Goal: Task Accomplishment & Management: Use online tool/utility

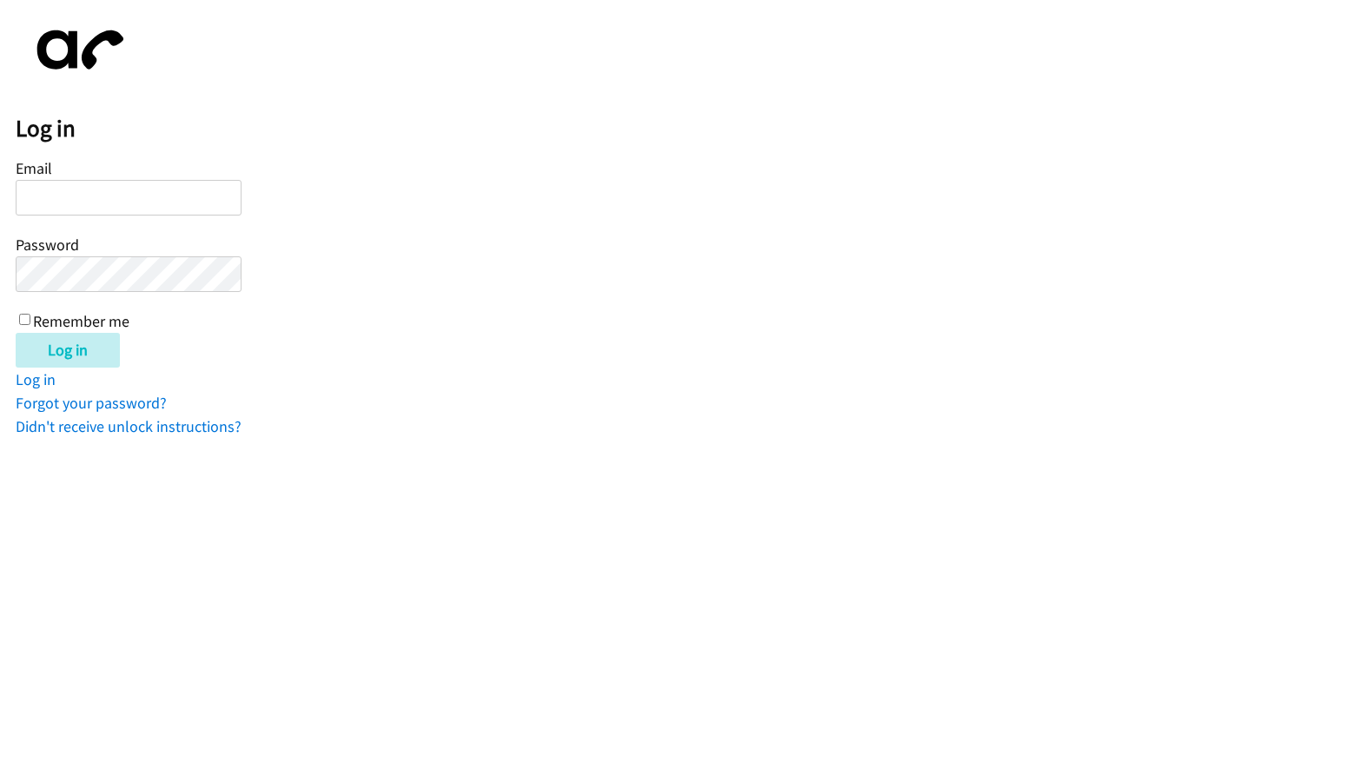
click at [176, 205] on input "Email" at bounding box center [129, 198] width 226 height 36
click at [155, 199] on input "Email" at bounding box center [129, 198] width 226 height 36
click at [591, 318] on form "Email Password Remember me Log in" at bounding box center [693, 261] width 1354 height 213
click at [141, 202] on input "Email" at bounding box center [129, 198] width 226 height 36
click at [86, 201] on input "Email" at bounding box center [129, 198] width 226 height 36
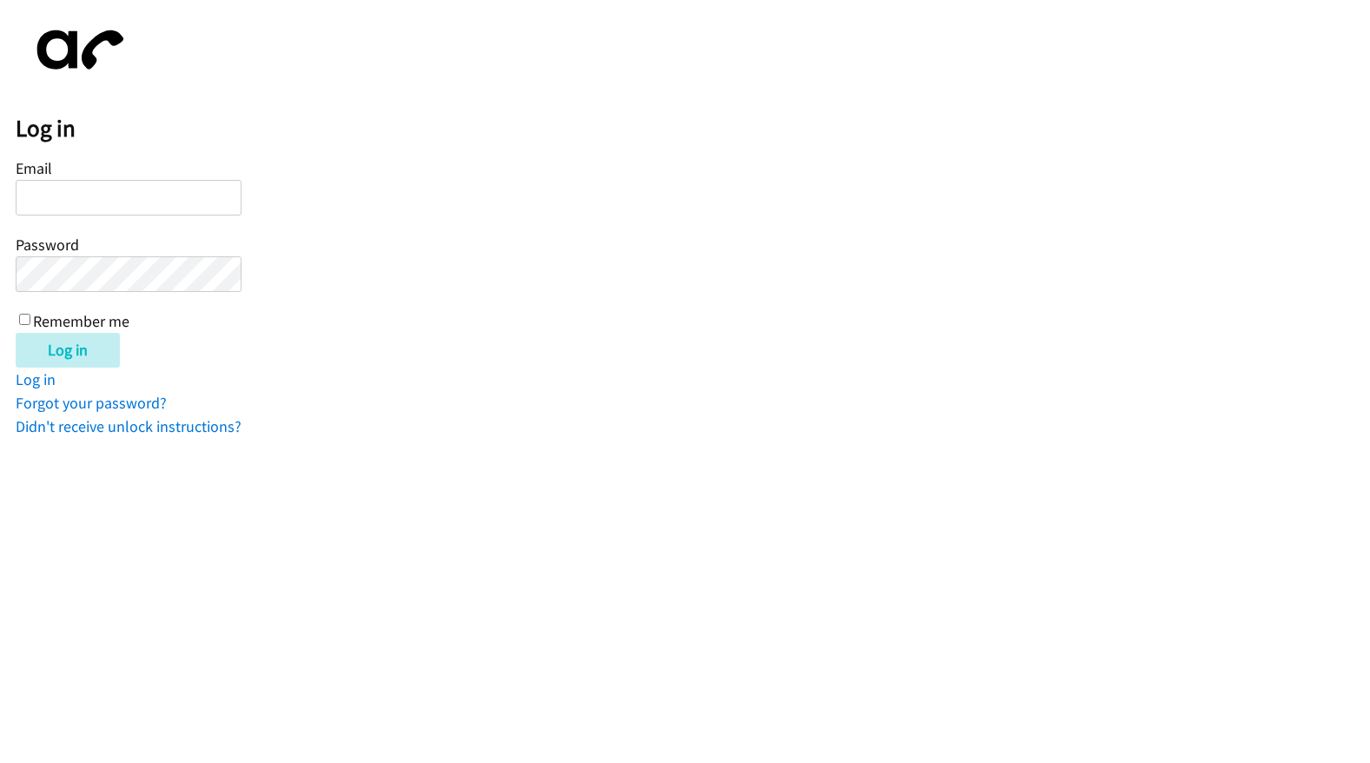
click at [229, 199] on keeper-lock "Open Keeper Popup" at bounding box center [223, 198] width 21 height 21
click at [132, 202] on input "Email" at bounding box center [129, 198] width 226 height 36
click at [306, 438] on html "Log in Email Password Remember me Log in Log in Forgot your password? Didn't re…" at bounding box center [685, 219] width 1370 height 438
click at [126, 194] on input "Email" at bounding box center [129, 198] width 226 height 36
click at [228, 200] on keeper-lock "Open Keeper Popup" at bounding box center [223, 198] width 21 height 21
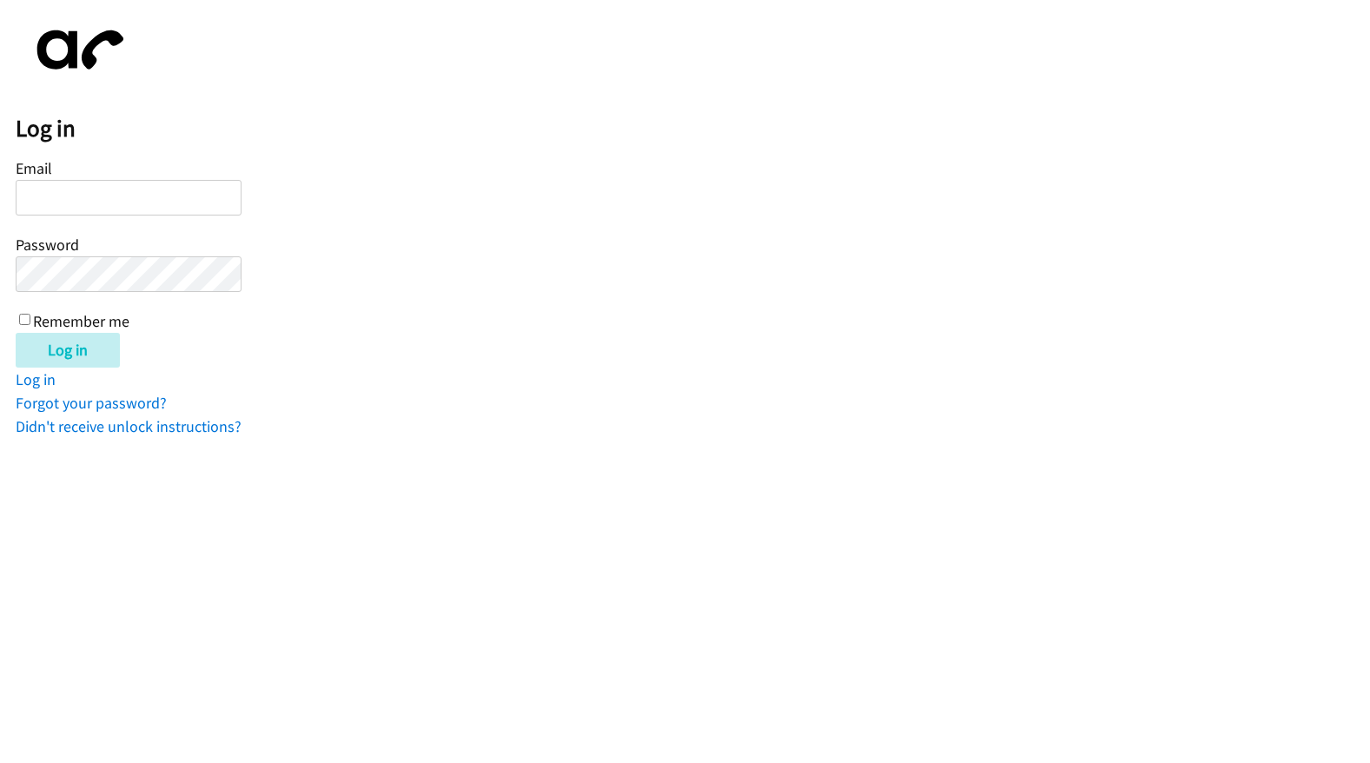
click at [97, 202] on input "Email" at bounding box center [129, 198] width 226 height 36
paste input "sedev+1@vonage.com"
type input "sedev+1@vonage.com"
click at [278, 364] on div "Log in" at bounding box center [693, 350] width 1354 height 35
click at [28, 322] on input "Remember me" at bounding box center [24, 319] width 11 height 11
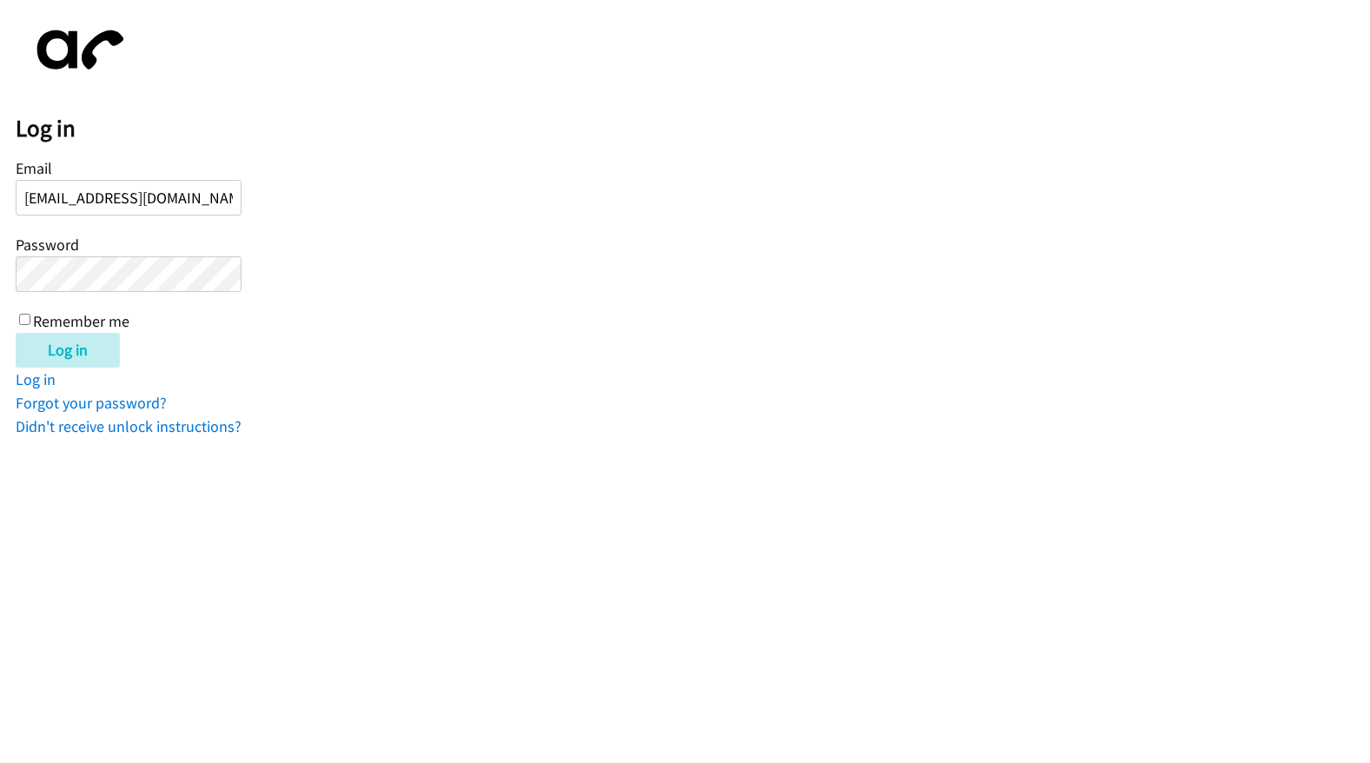
checkbox input "true"
click at [56, 344] on input "Log in" at bounding box center [68, 350] width 104 height 35
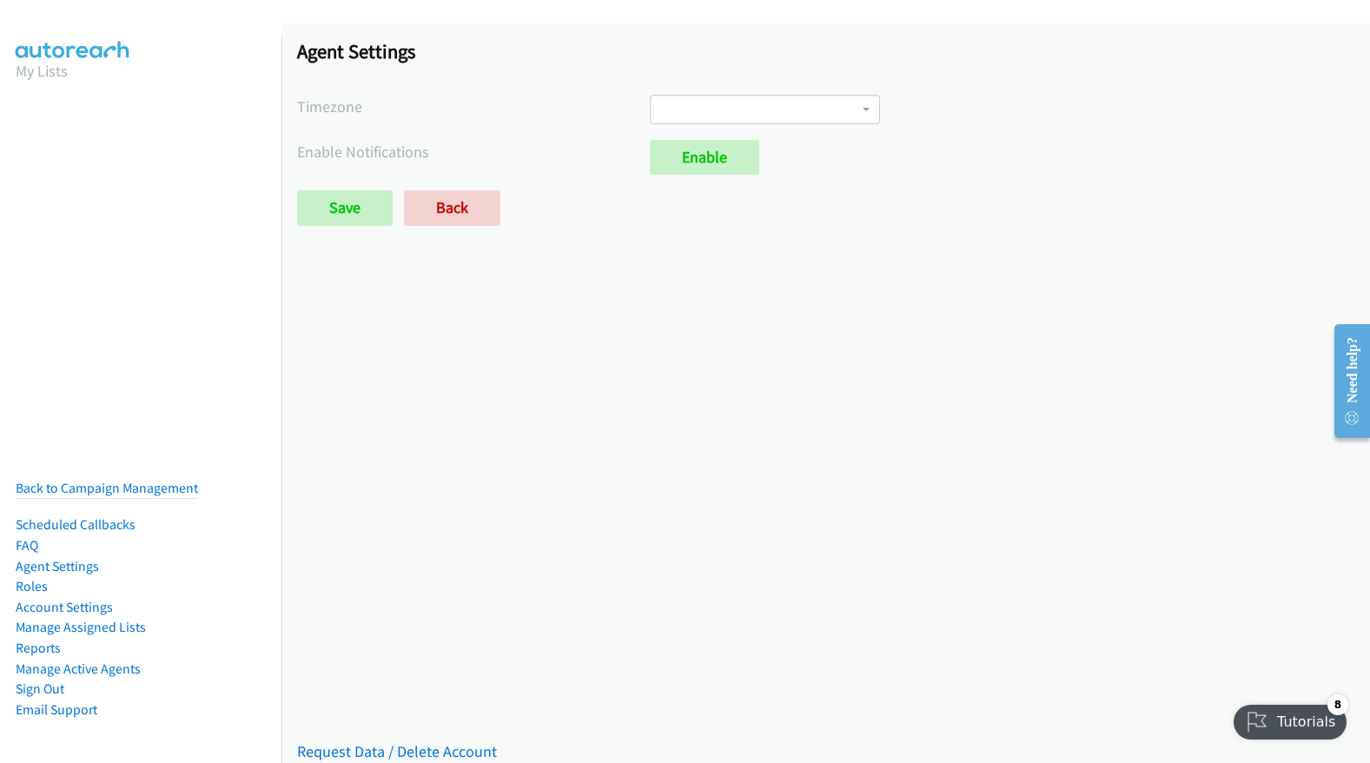
click at [753, 116] on span at bounding box center [765, 110] width 230 height 30
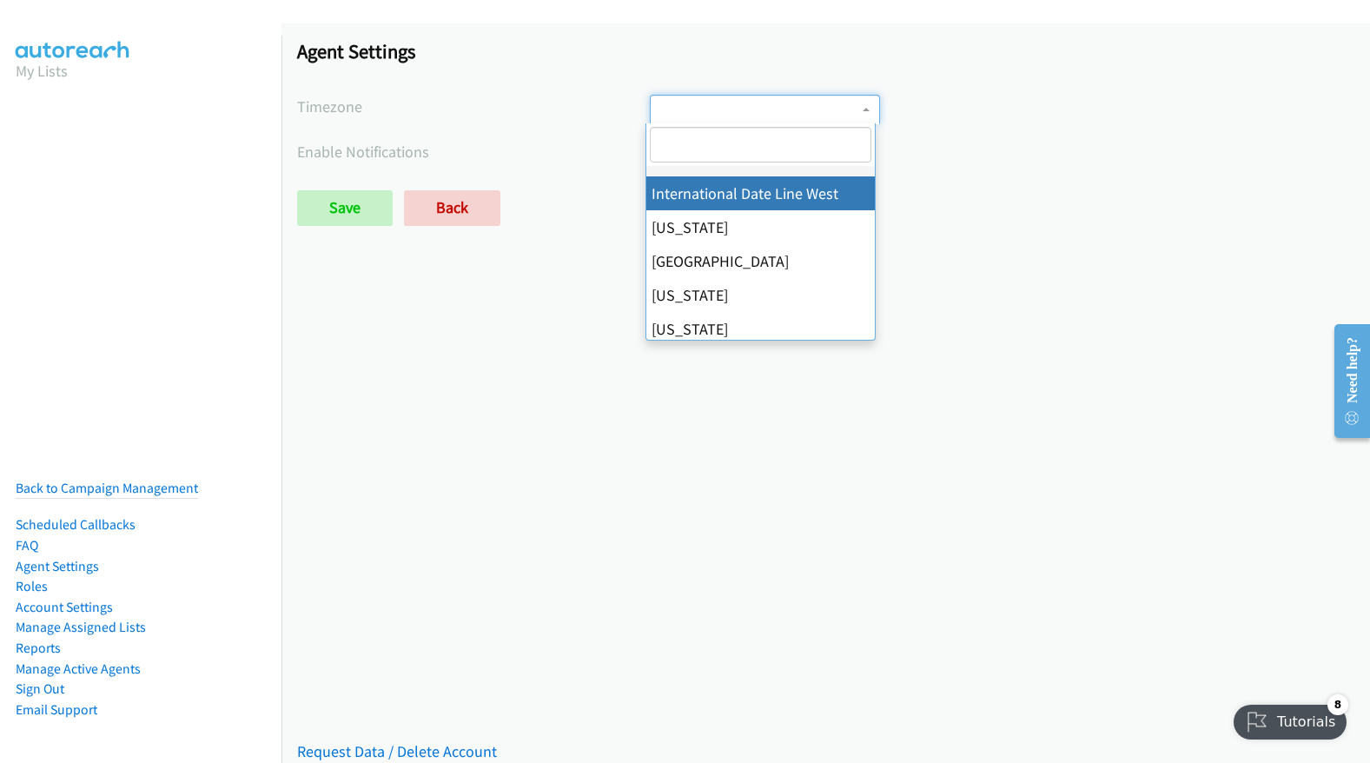
click at [515, 370] on div "Saved Placeholder Agent Settings Timezone International Date Line West American…" at bounding box center [825, 392] width 1089 height 739
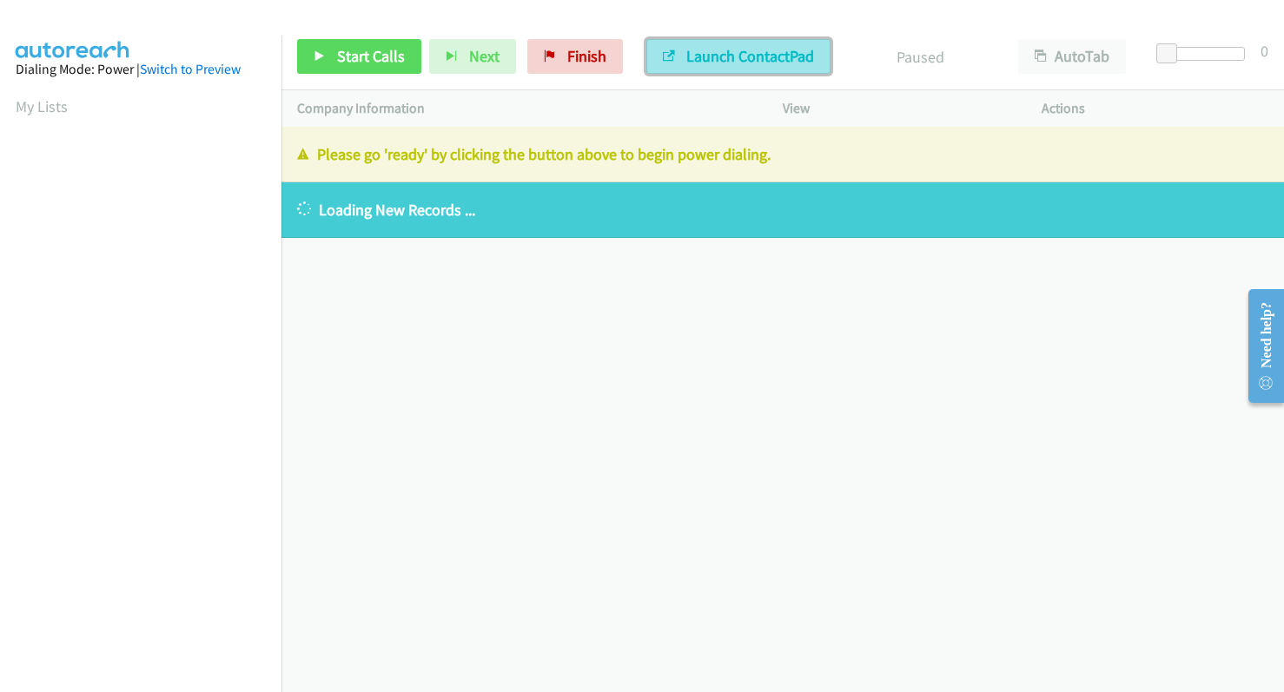
click at [692, 51] on span "Launch ContactPad" at bounding box center [750, 56] width 128 height 20
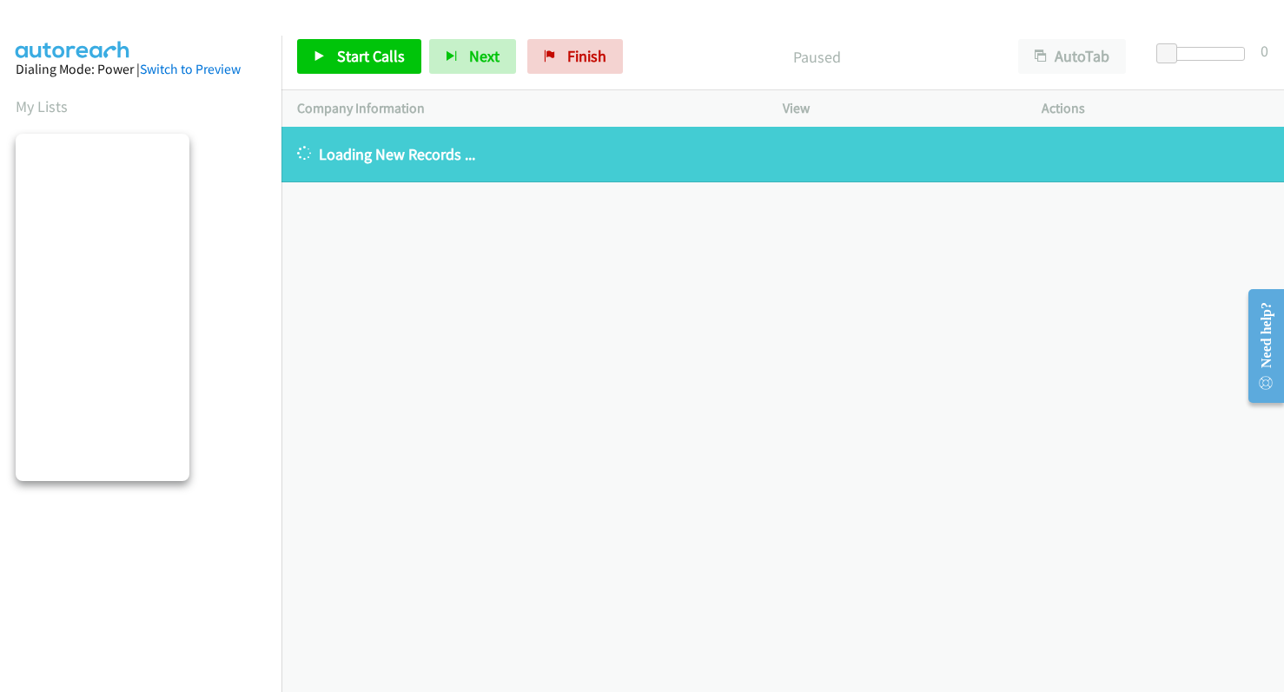
click at [511, 285] on div "[PHONE_NUMBER] Call failed - Please reload the list and try again The Callbar F…" at bounding box center [782, 410] width 1003 height 566
click at [513, 239] on div "[PHONE_NUMBER] Call failed - Please reload the list and try again The Callbar F…" at bounding box center [782, 410] width 1003 height 566
click at [187, 72] on link "Switch to Preview" at bounding box center [190, 69] width 101 height 17
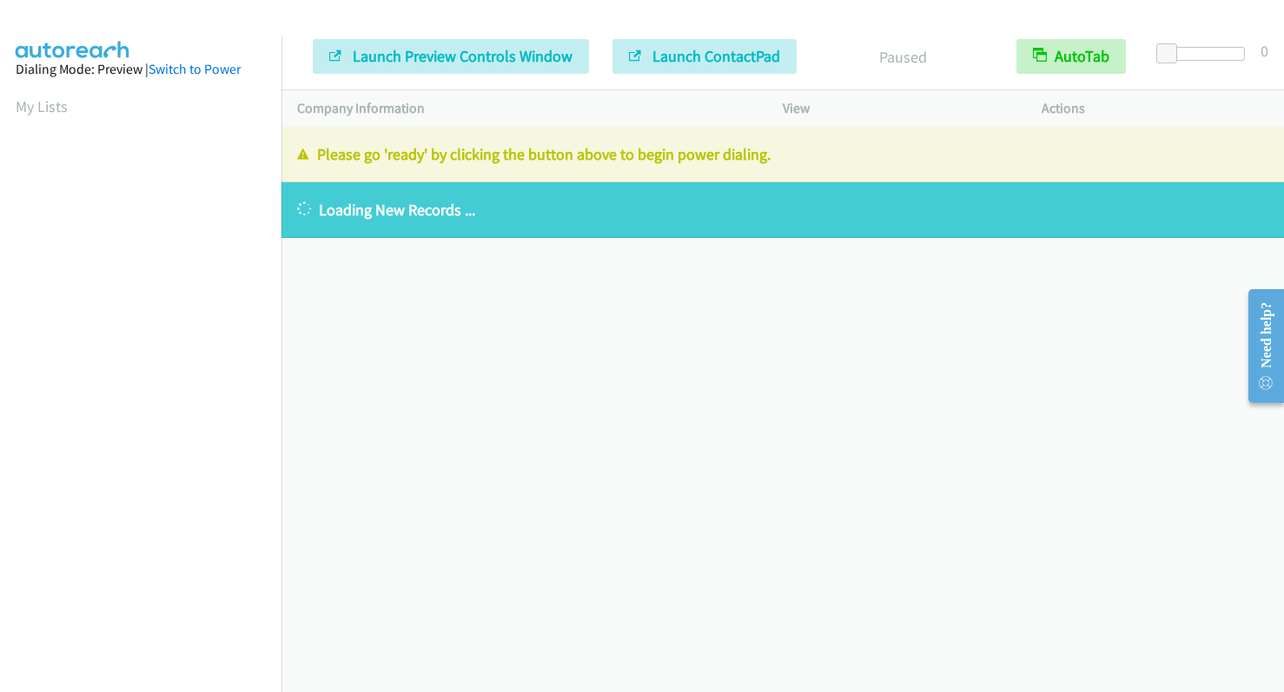
click at [1190, 632] on div "+1 415-964-1034 Call failed - Please reload the list and try again The Callbar …" at bounding box center [782, 410] width 1003 height 566
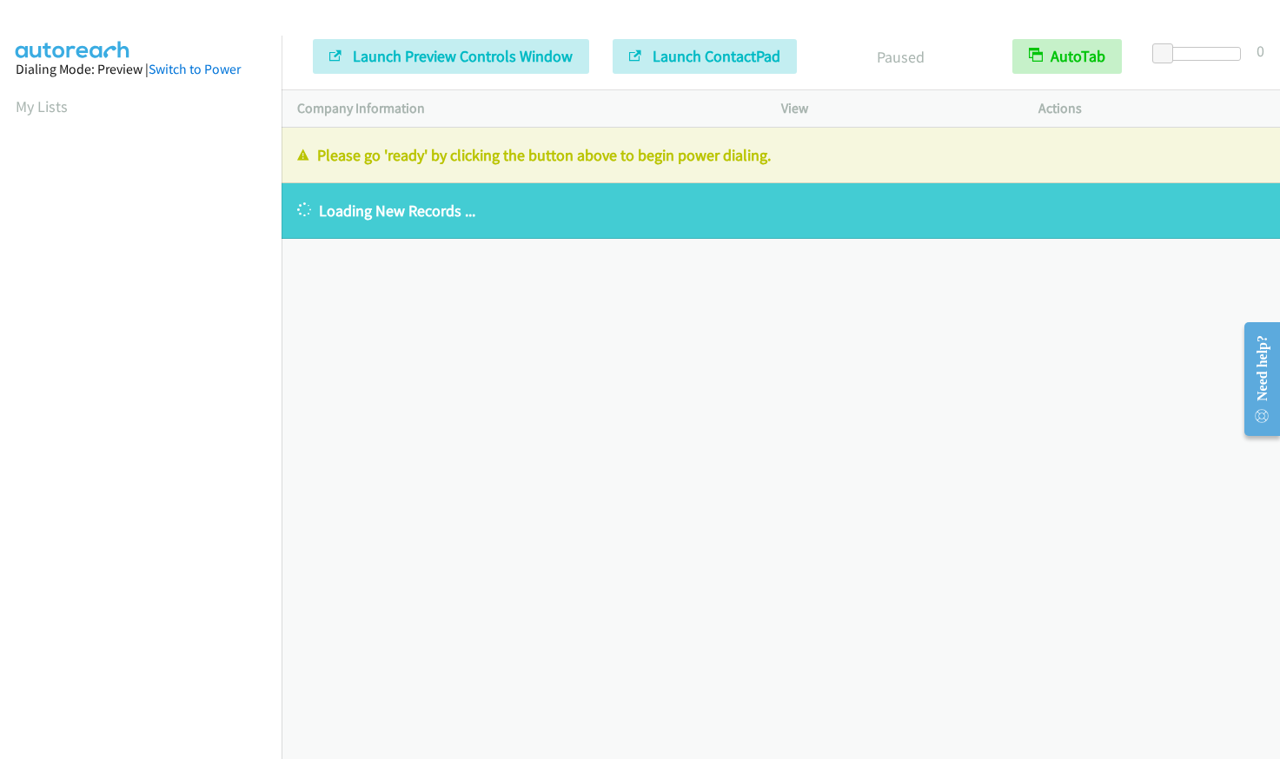
drag, startPoint x: 931, startPoint y: 619, endPoint x: 918, endPoint y: 613, distance: 14.0
click at [923, 615] on div "[PHONE_NUMBER] Call failed - Please reload the list and try again The Callbar F…" at bounding box center [780, 444] width 998 height 632
click at [191, 383] on aside "Dialing Mode: Preview | Switch to Power My Lists" at bounding box center [140, 267] width 281 height 462
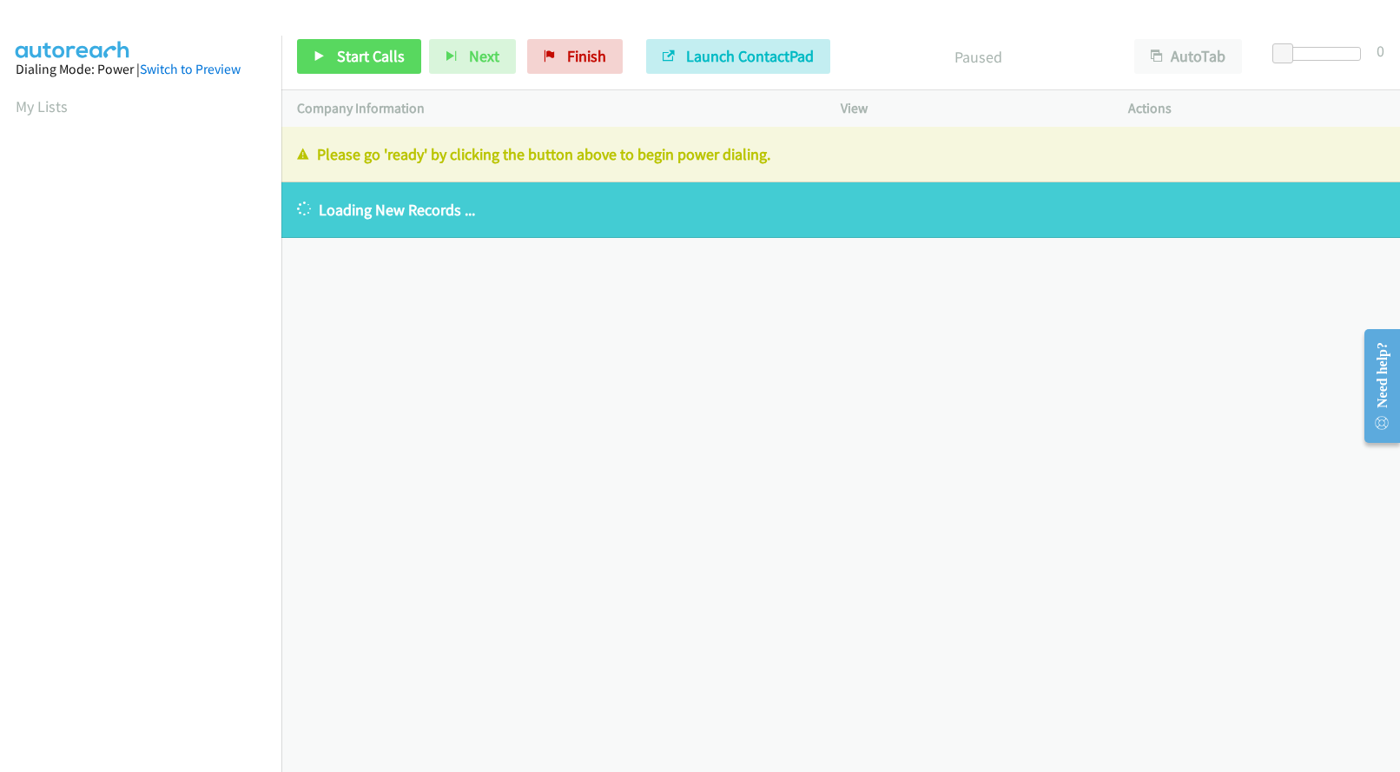
click at [364, 53] on div "Start Calls Pause Next Finish" at bounding box center [464, 56] width 334 height 35
click at [366, 52] on div "Start Calls Pause Next Finish" at bounding box center [464, 56] width 334 height 35
click at [470, 149] on p "Please go 'ready' by clicking the button above to begin power dialing." at bounding box center [841, 153] width 1088 height 23
click at [760, 149] on p "Please go 'ready' by clicking the button above to begin power dialing." at bounding box center [841, 153] width 1088 height 23
click at [1173, 50] on button "AutoTab" at bounding box center [1189, 56] width 108 height 35
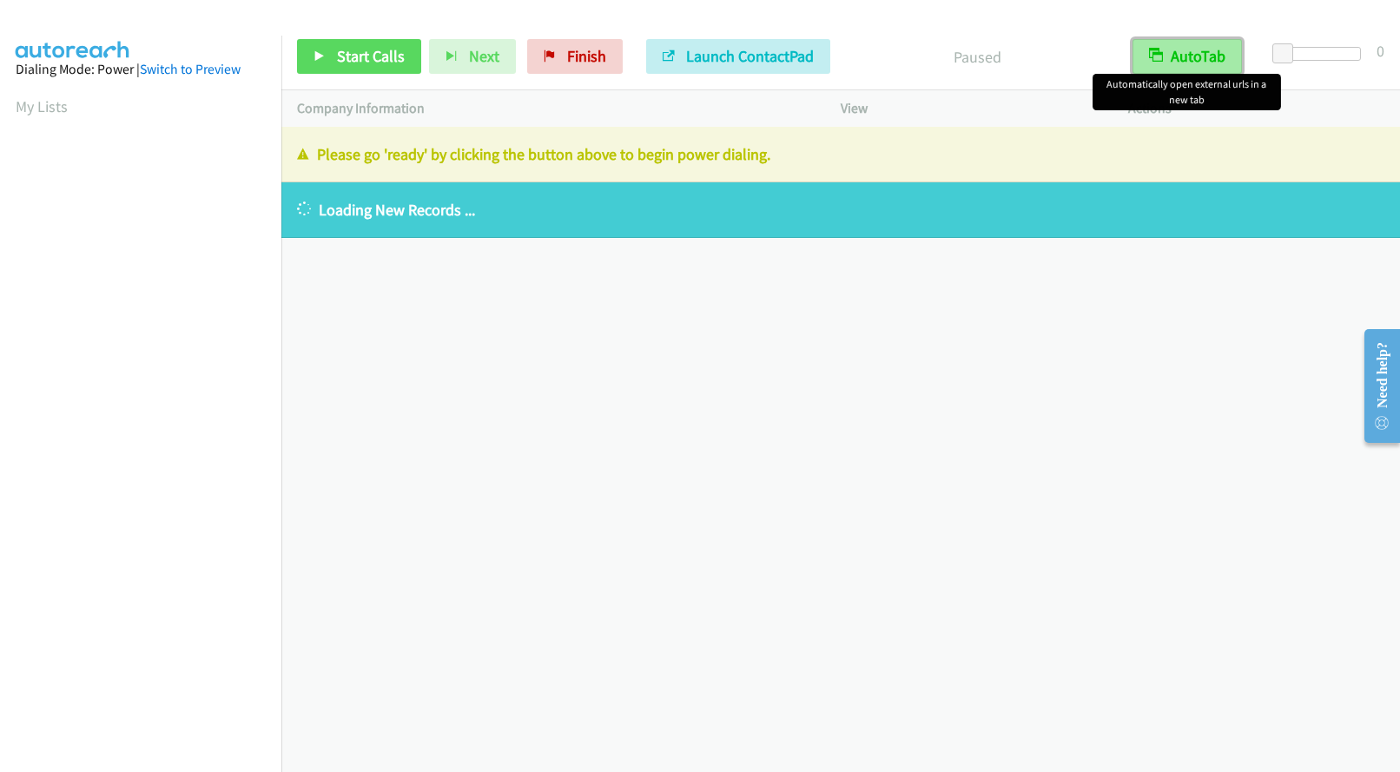
click at [1191, 47] on button "AutoTab" at bounding box center [1187, 56] width 109 height 35
click at [974, 42] on div "Paused" at bounding box center [978, 56] width 281 height 35
click at [348, 50] on div "Start Calls Pause Next Finish" at bounding box center [464, 56] width 334 height 35
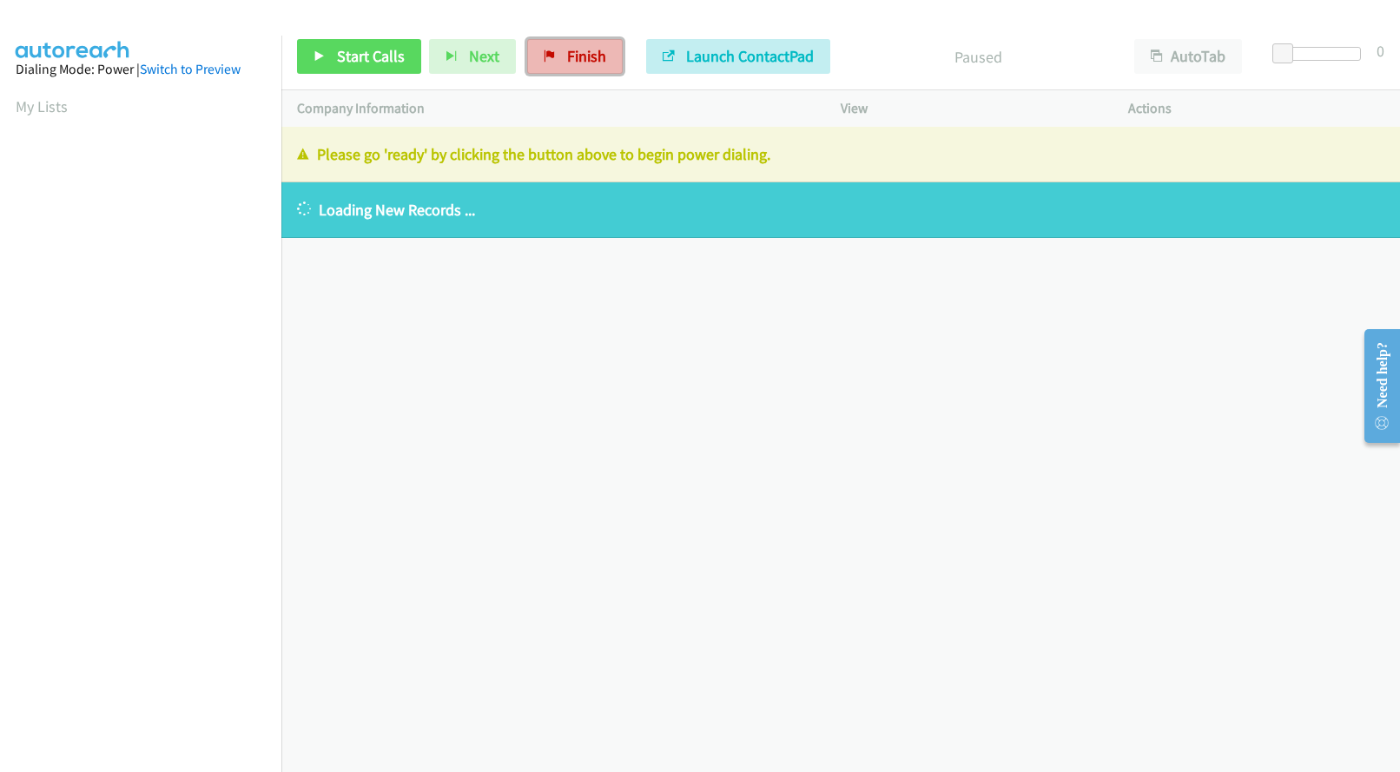
click at [558, 58] on link "Finish" at bounding box center [575, 56] width 96 height 35
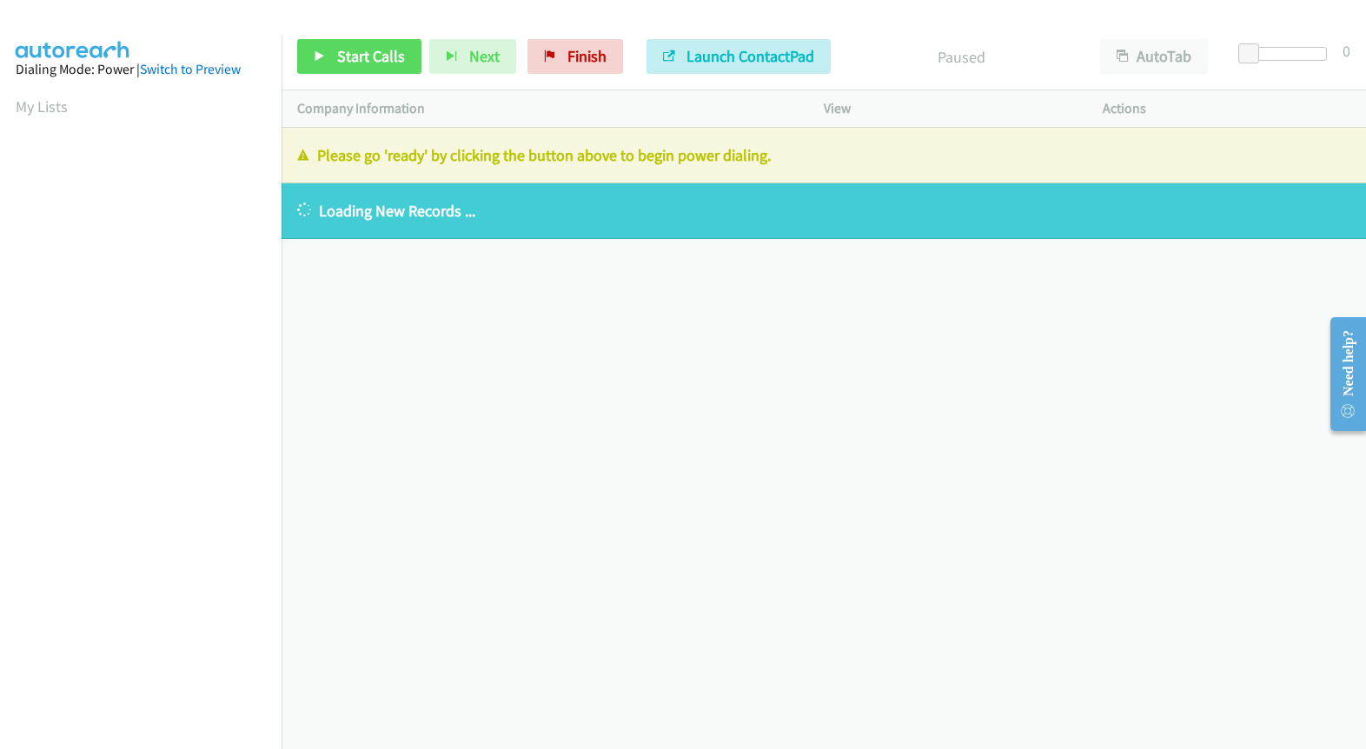
click at [679, 342] on div "[PHONE_NUMBER] Call failed - Please reload the list and try again The Callbar F…" at bounding box center [823, 438] width 1084 height 621
click at [771, 48] on span "Launch ContactPad" at bounding box center [750, 56] width 128 height 20
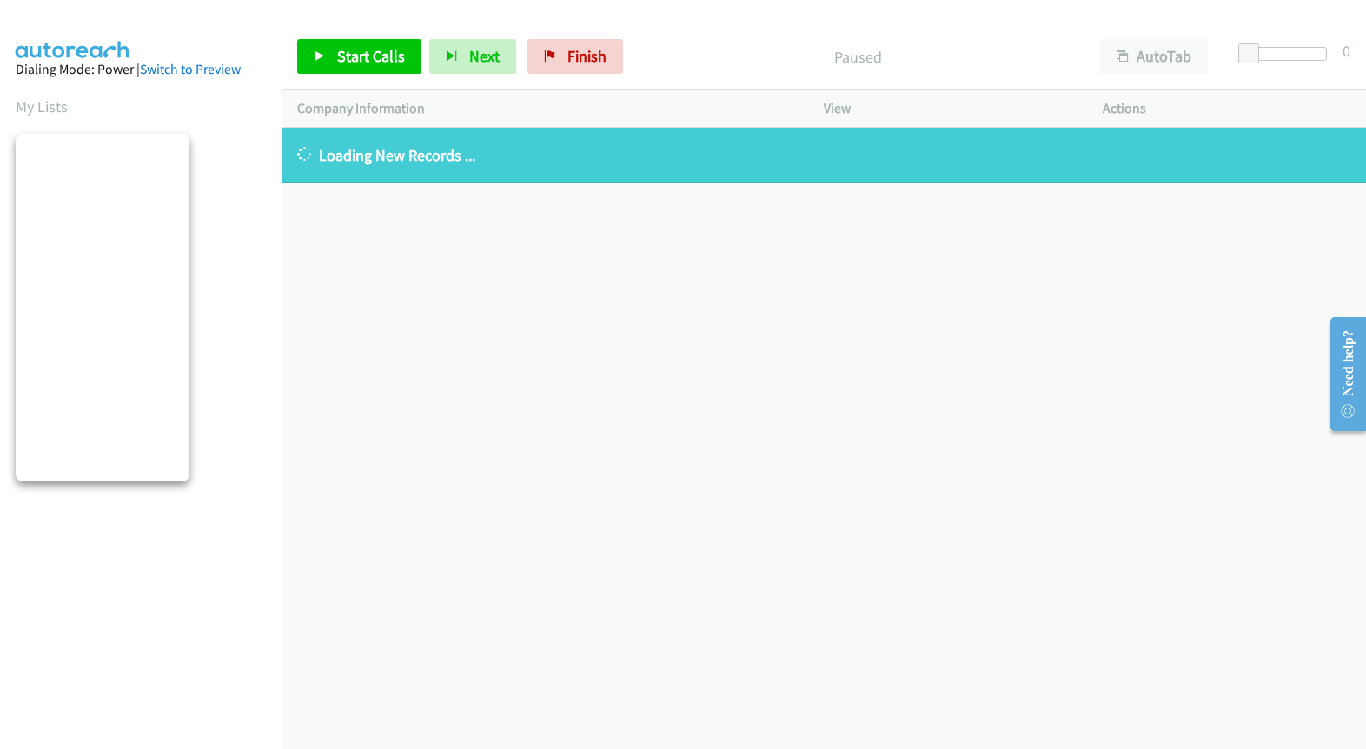
click at [671, 362] on div "[PHONE_NUMBER] Call failed - Please reload the list and try again The Callbar F…" at bounding box center [823, 438] width 1084 height 621
click at [216, 219] on aside "Dialing Mode: Power | Switch to Preview My Lists" at bounding box center [140, 267] width 281 height 462
click at [612, 57] on link "Finish" at bounding box center [575, 56] width 96 height 35
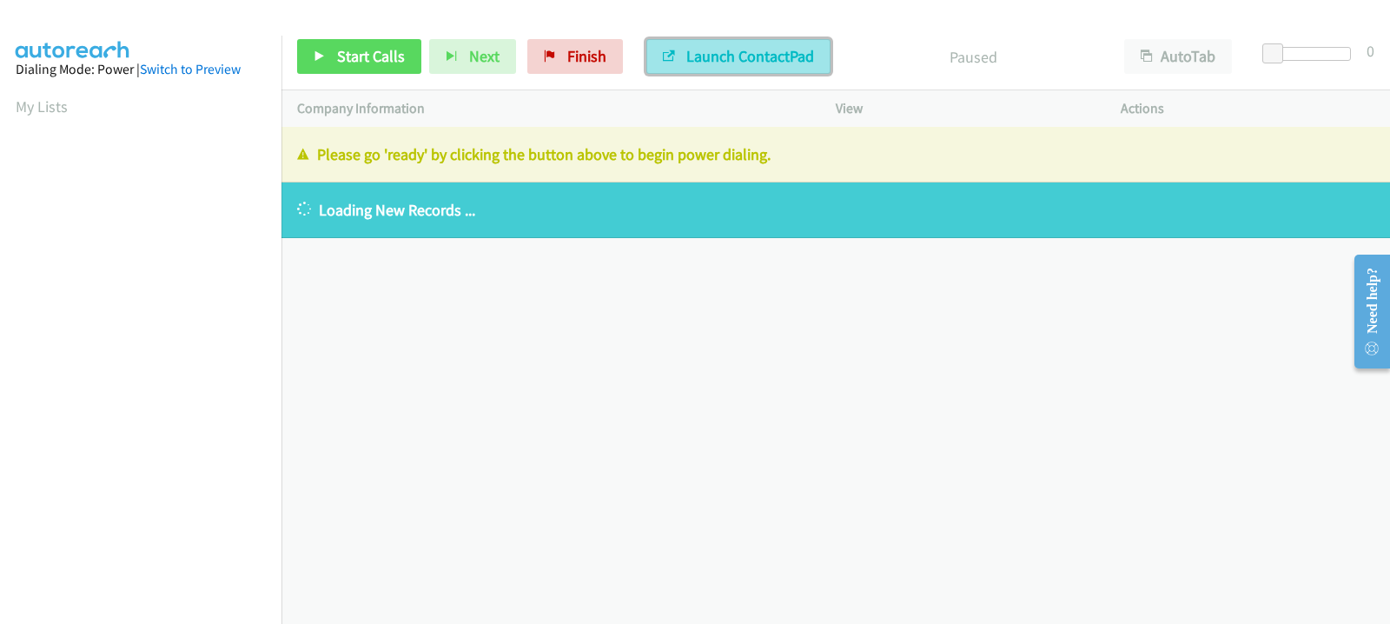
click at [752, 59] on span "Launch ContactPad" at bounding box center [750, 56] width 128 height 20
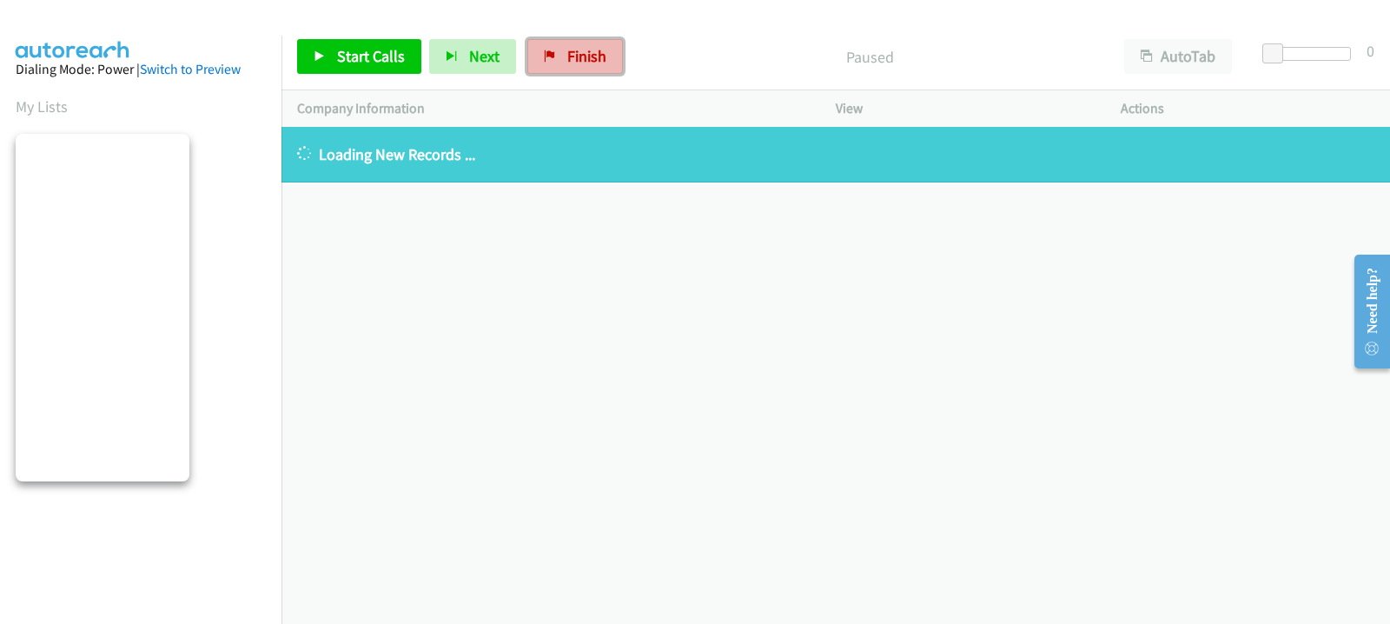
click at [573, 56] on span "Finish" at bounding box center [586, 56] width 39 height 20
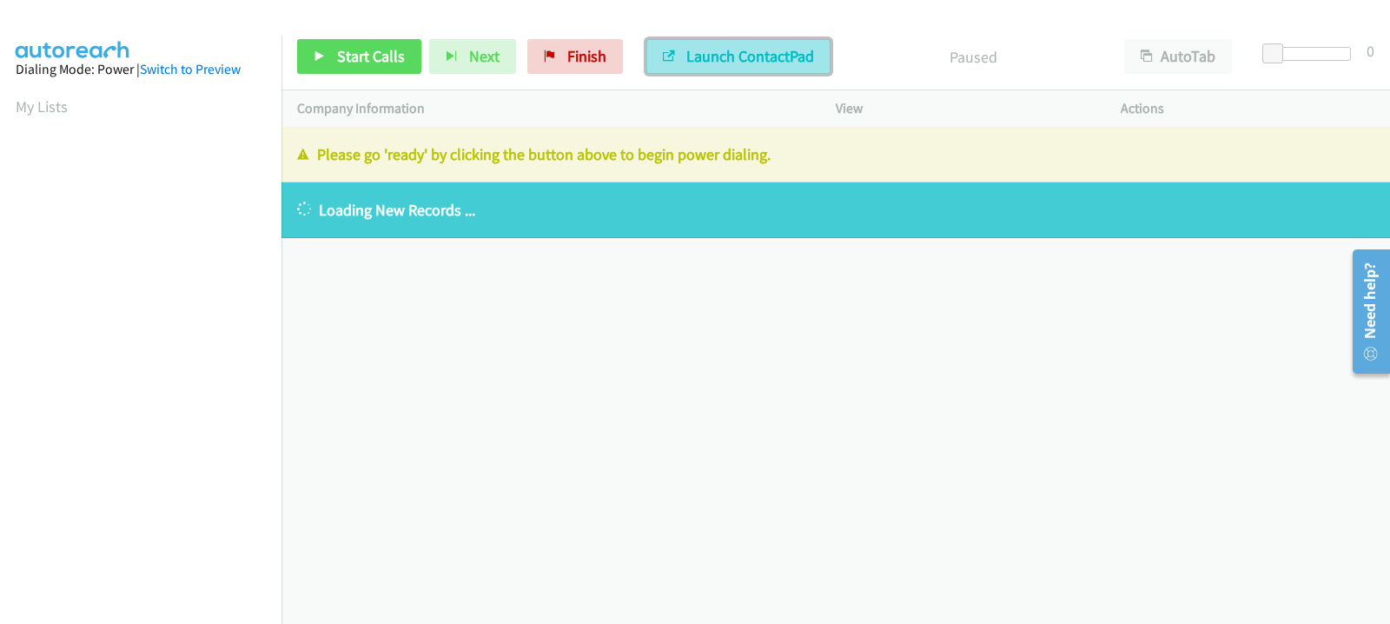
click at [726, 62] on span "Launch ContactPad" at bounding box center [750, 56] width 128 height 20
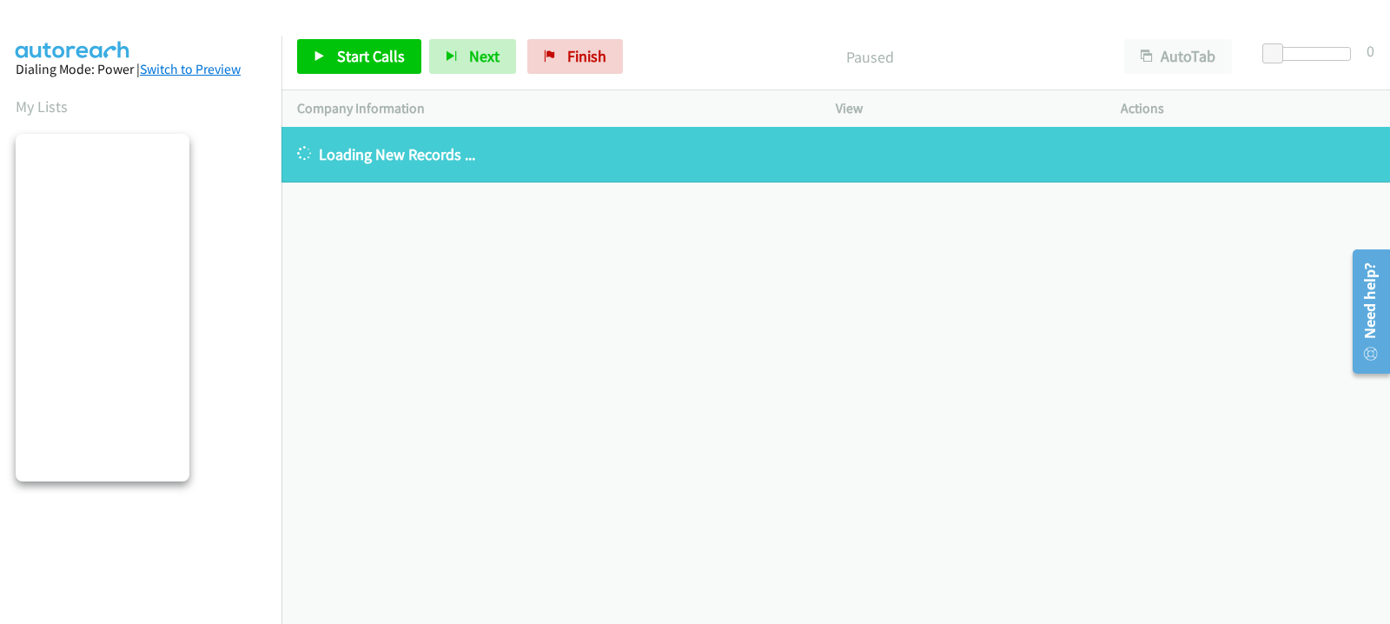
click at [193, 70] on link "Switch to Preview" at bounding box center [190, 69] width 101 height 17
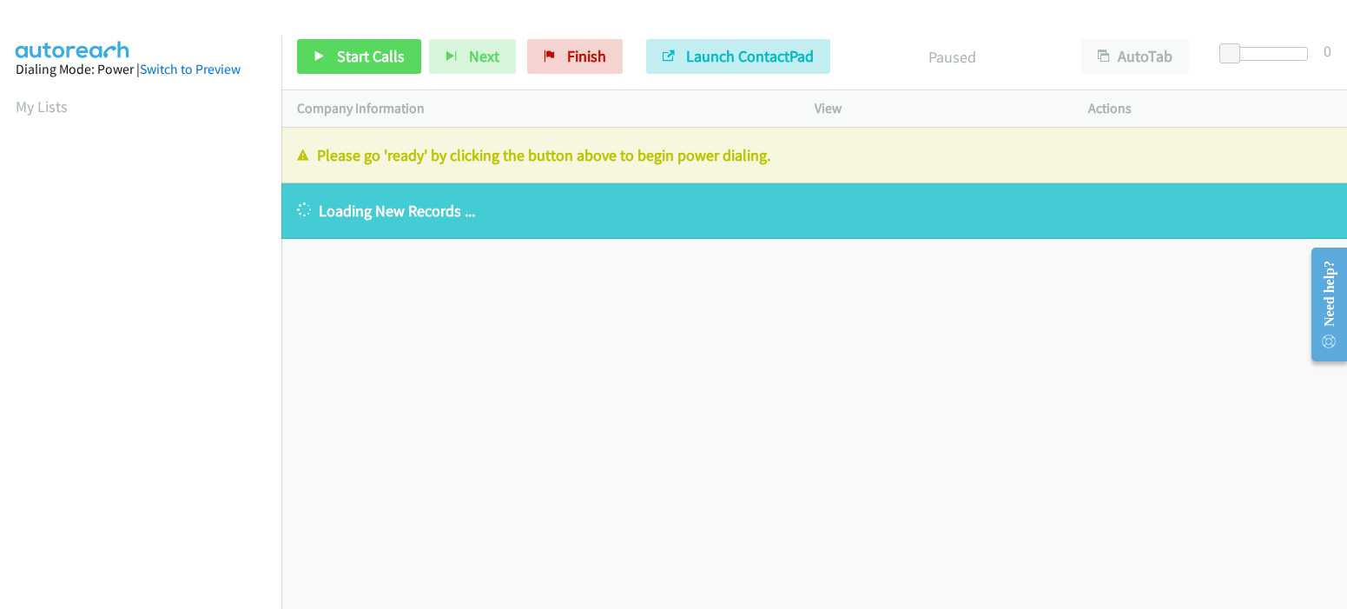
click at [592, 409] on div "[PHONE_NUMBER] Call failed - Please reload the list and try again The Callbar F…" at bounding box center [814, 368] width 1066 height 481
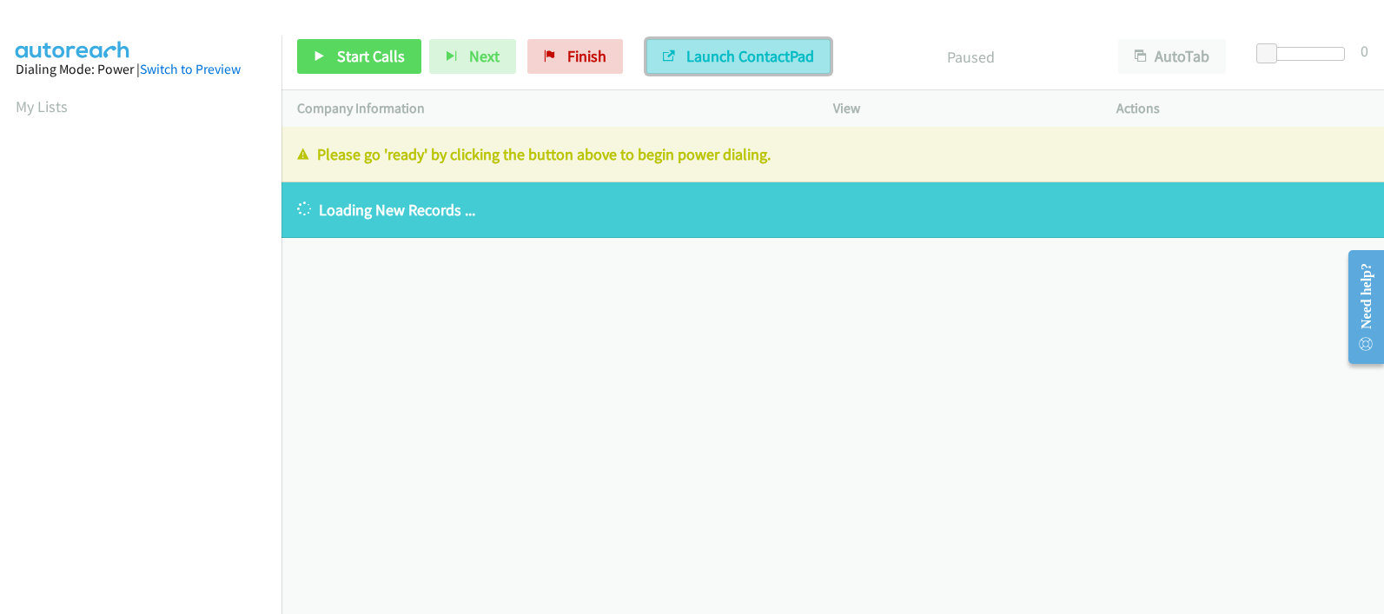
click at [727, 53] on span "Launch ContactPad" at bounding box center [750, 56] width 128 height 20
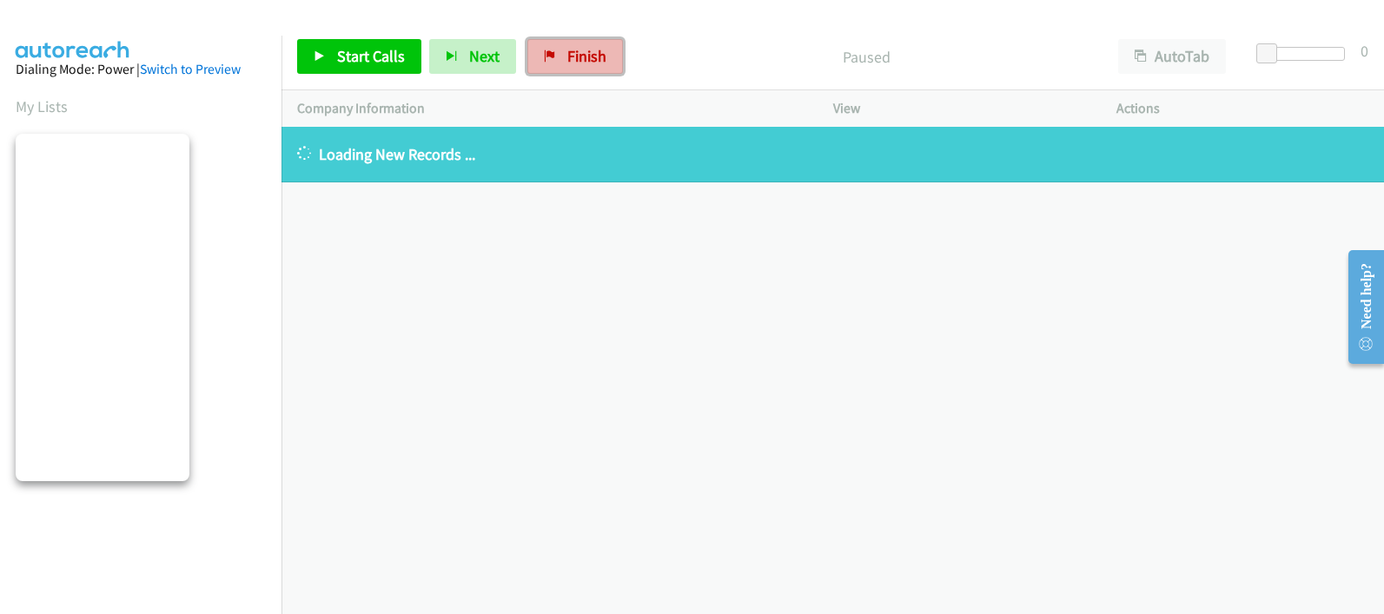
drag, startPoint x: 573, startPoint y: 59, endPoint x: 783, endPoint y: 100, distance: 213.3
click at [573, 59] on span "Finish" at bounding box center [586, 56] width 39 height 20
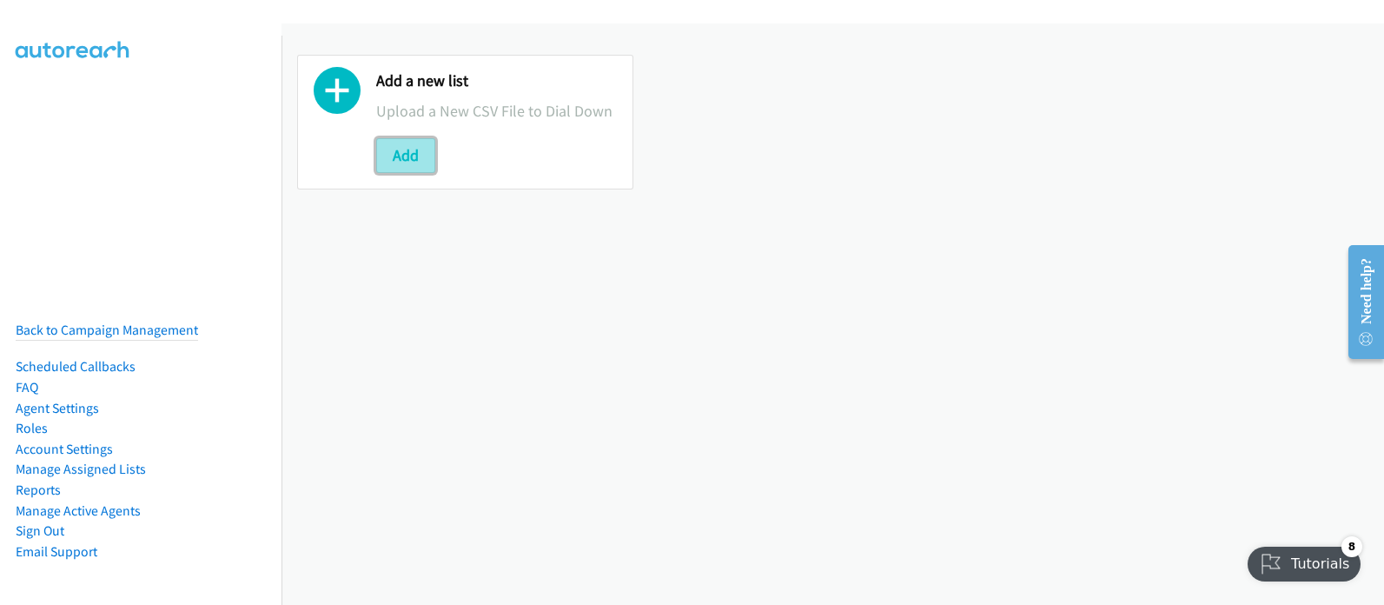
click at [409, 160] on button "Add" at bounding box center [405, 155] width 59 height 35
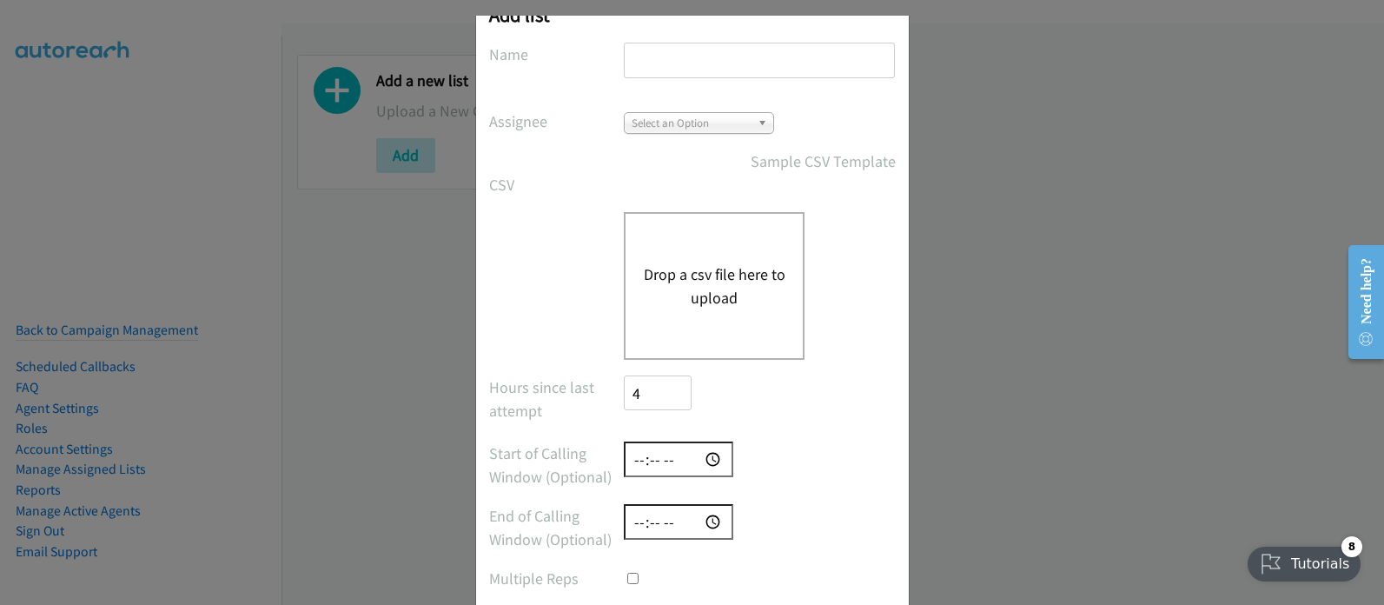
scroll to position [145, 0]
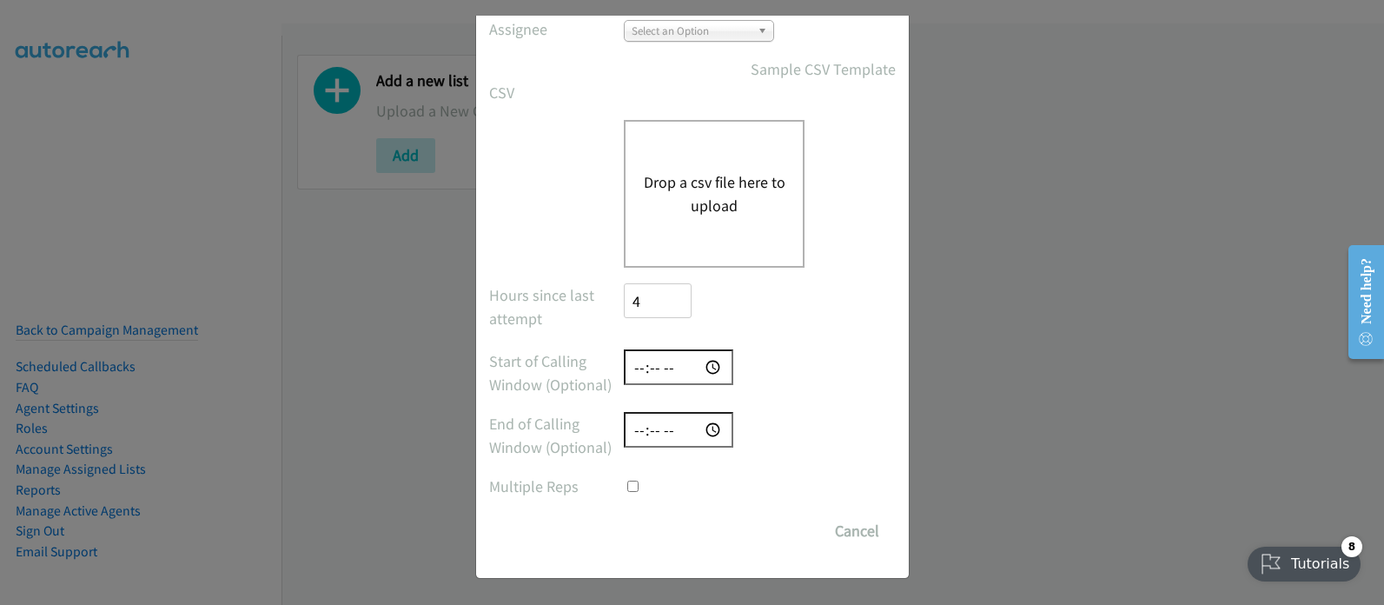
click at [1036, 398] on div "Add list No phone fields were returned for that Report or List View Please uplo…" at bounding box center [692, 310] width 1384 height 589
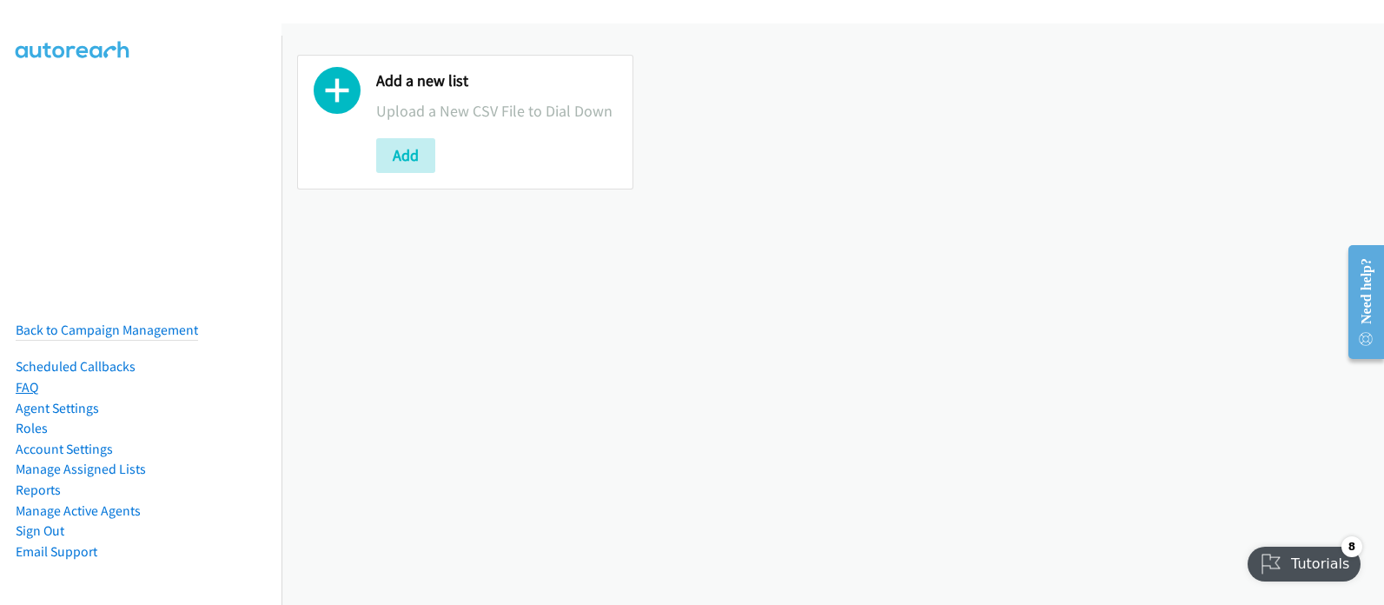
click at [25, 379] on link "FAQ" at bounding box center [27, 387] width 23 height 17
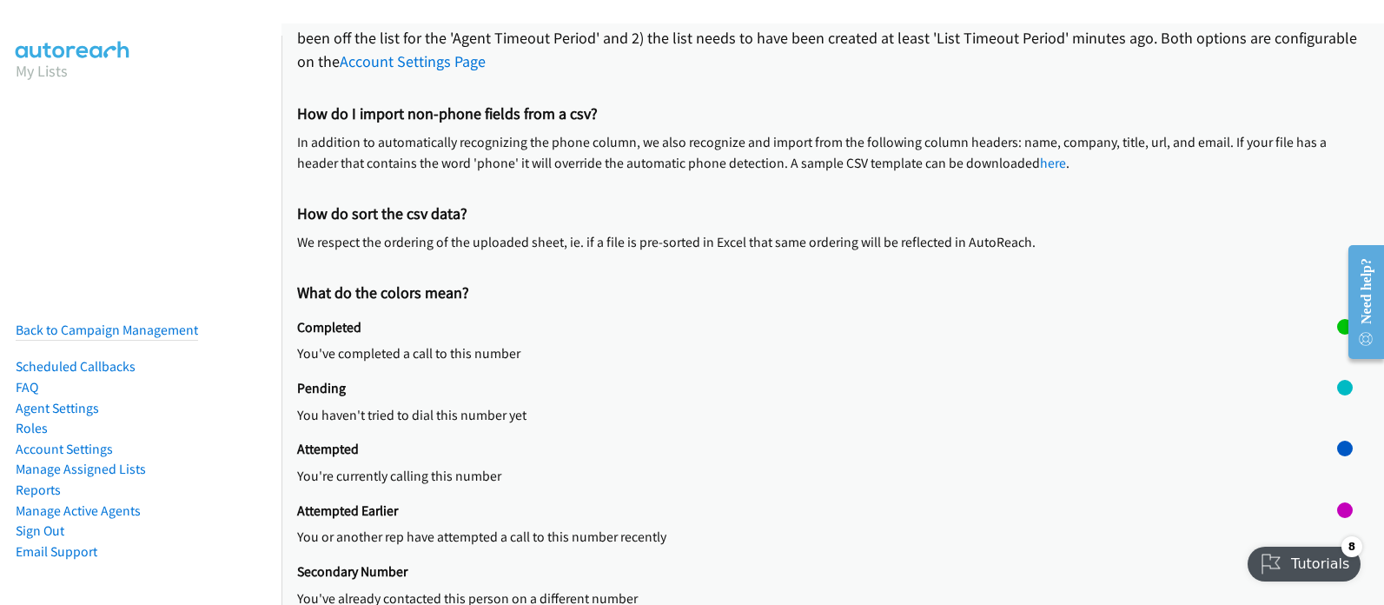
scroll to position [387, 0]
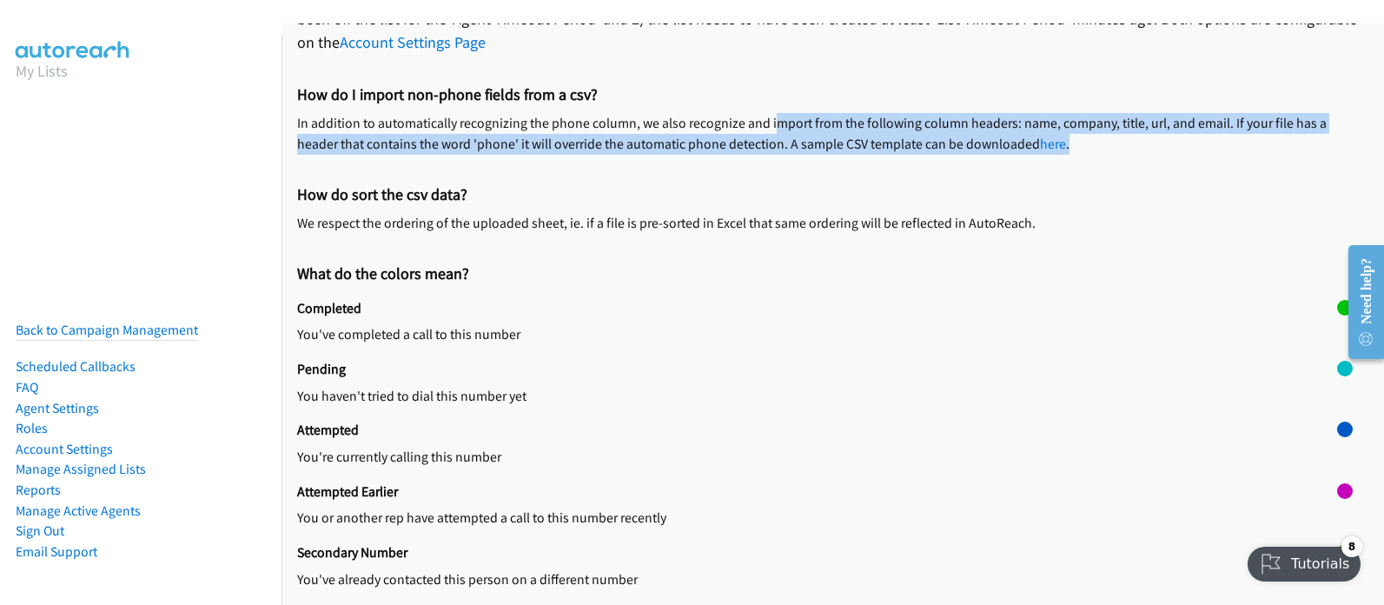
drag, startPoint x: 773, startPoint y: 116, endPoint x: 1332, endPoint y: 147, distance: 559.4
click at [1332, 147] on p "In addition to automatically recognizing the phone column, we also recognize an…" at bounding box center [832, 133] width 1071 height 41
click at [565, 157] on div "In addition to automatically recognizing the phone column, we also recognize an…" at bounding box center [832, 141] width 1071 height 56
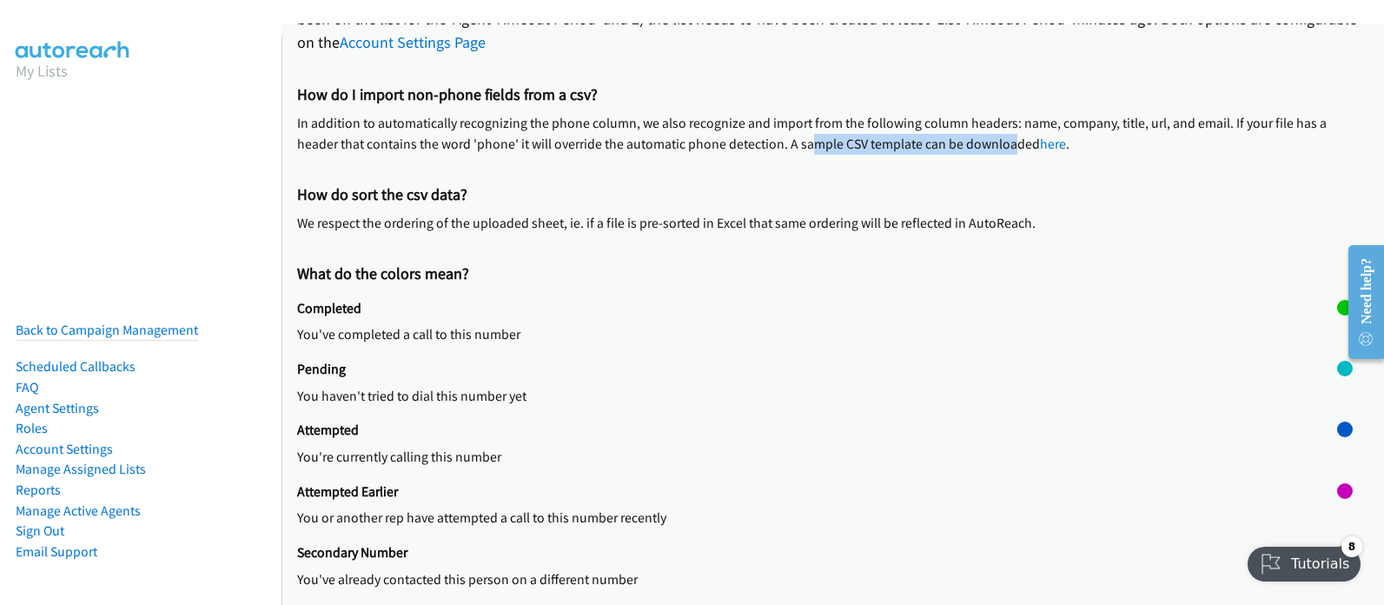
drag, startPoint x: 764, startPoint y: 146, endPoint x: 963, endPoint y: 144, distance: 199.8
click at [963, 144] on p "In addition to automatically recognizing the phone column, we also recognize an…" at bounding box center [832, 133] width 1071 height 41
click at [801, 138] on p "In addition to automatically recognizing the phone column, we also recognize an…" at bounding box center [832, 133] width 1071 height 41
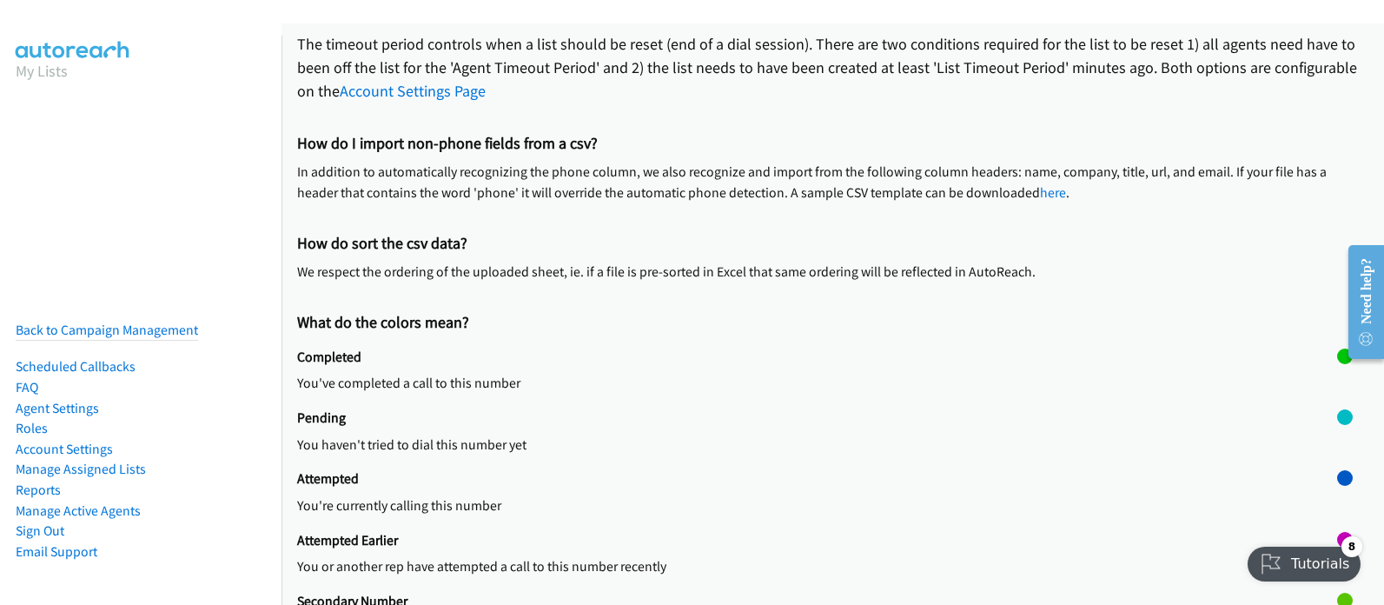
scroll to position [337, 0]
click at [1040, 191] on link "here" at bounding box center [1053, 193] width 26 height 17
